Goal: Information Seeking & Learning: Learn about a topic

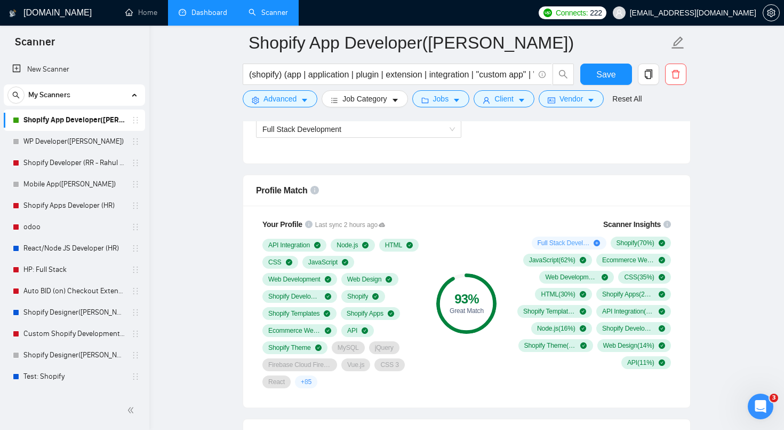
click at [212, 17] on link "Dashboard" at bounding box center [203, 12] width 49 height 9
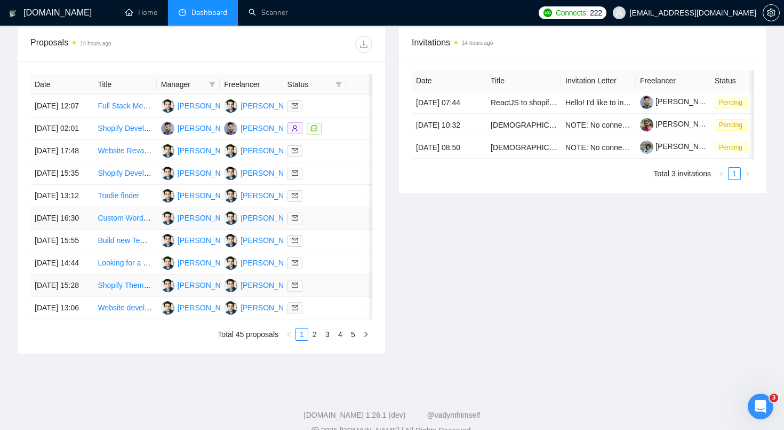
scroll to position [406, 0]
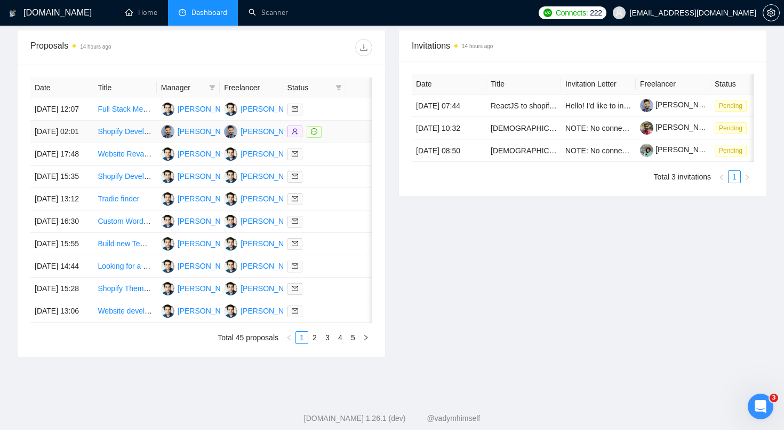
click at [136, 136] on link "Shopify Developer Needed for MVP Website with Custom Elements" at bounding box center [210, 131] width 224 height 9
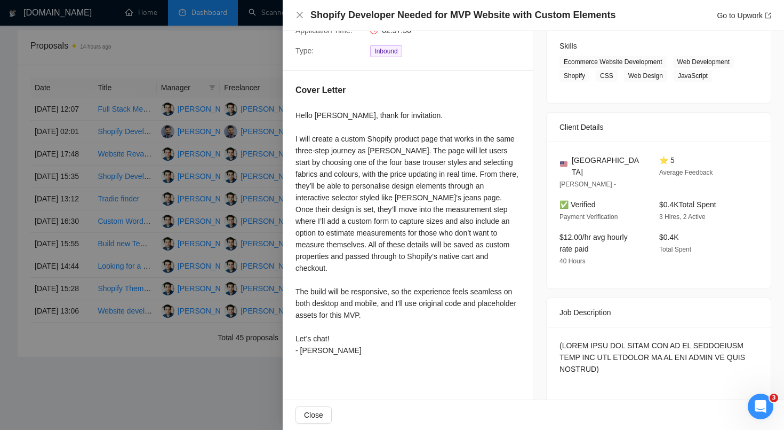
scroll to position [295, 0]
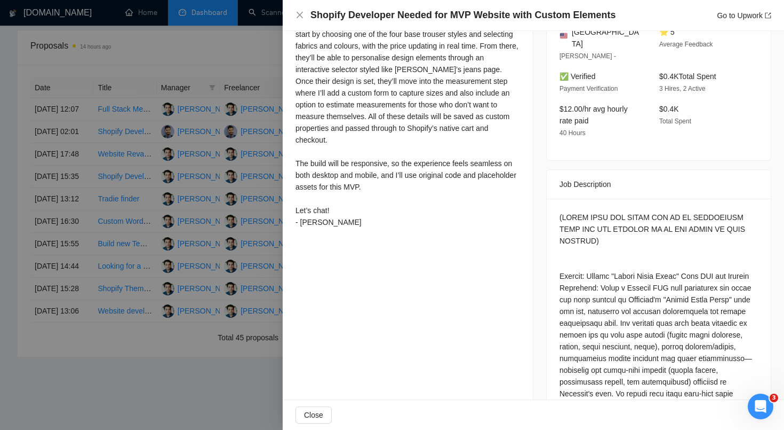
click at [241, 234] on div at bounding box center [392, 215] width 784 height 430
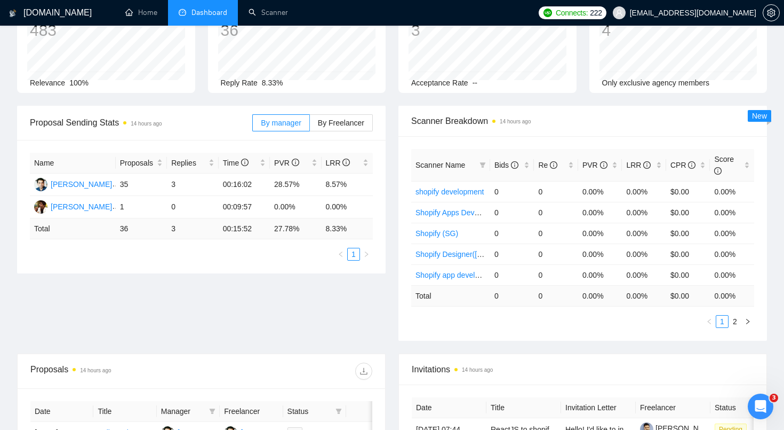
scroll to position [0, 0]
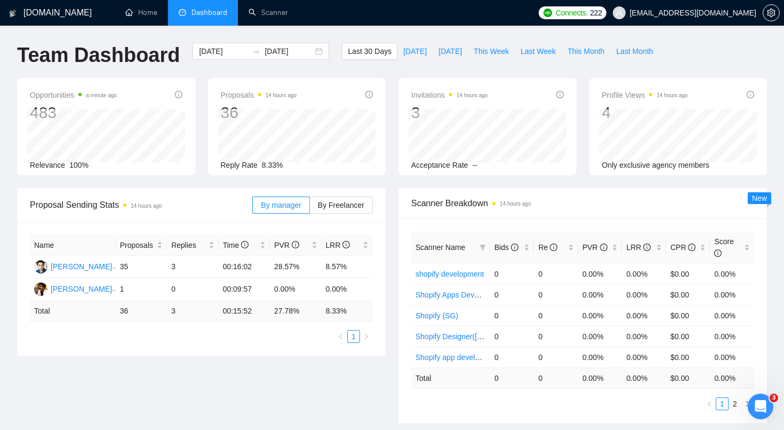
click at [447, 245] on span "Scanner Name" at bounding box center [441, 247] width 50 height 9
click at [131, 17] on link "Home" at bounding box center [141, 12] width 32 height 9
